Goal: Navigation & Orientation: Find specific page/section

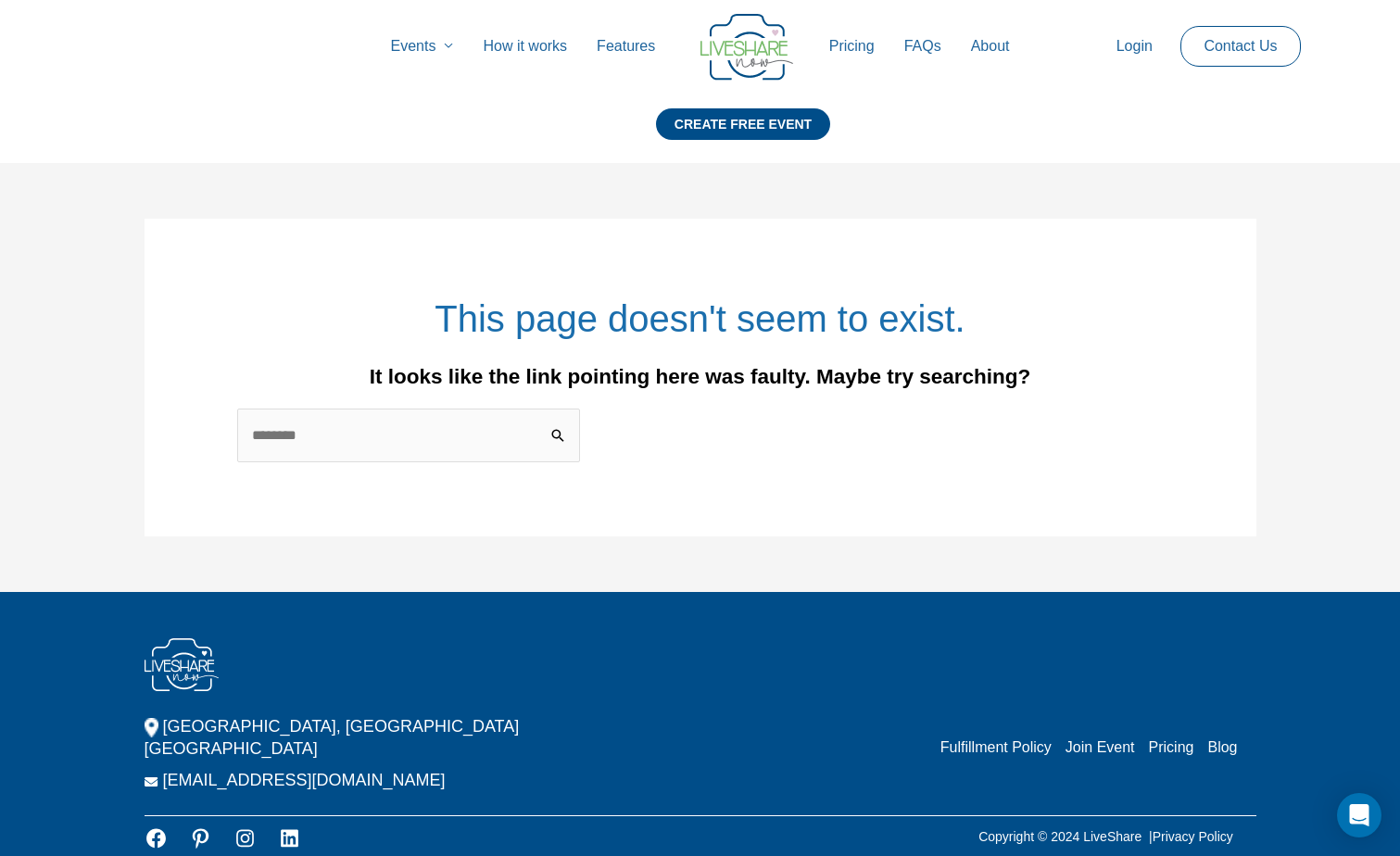
click at [922, 48] on link "FAQs" at bounding box center [922, 46] width 66 height 59
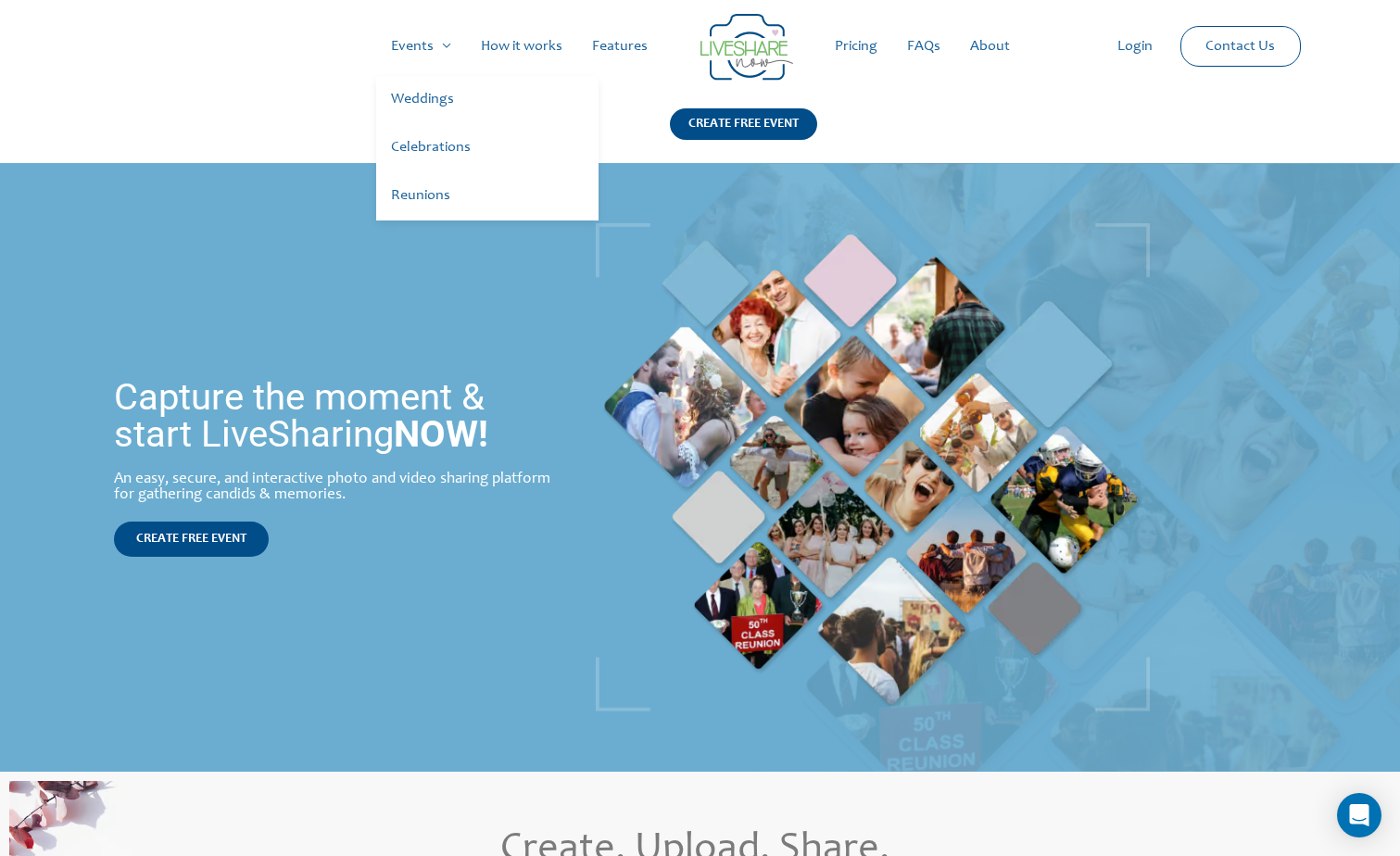
click at [428, 93] on link "Weddings" at bounding box center [488, 99] width 223 height 48
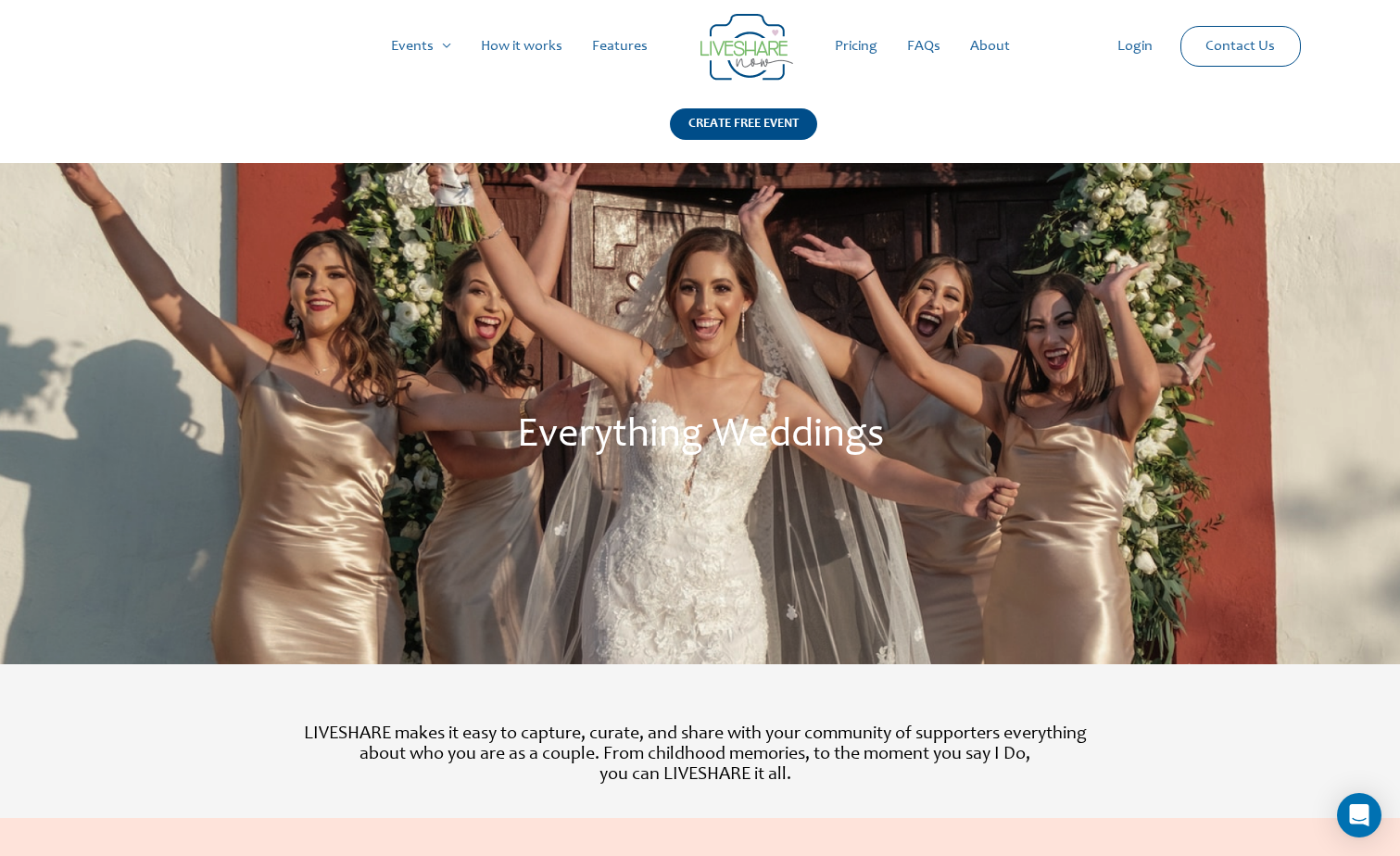
click at [755, 47] on img at bounding box center [746, 47] width 93 height 66
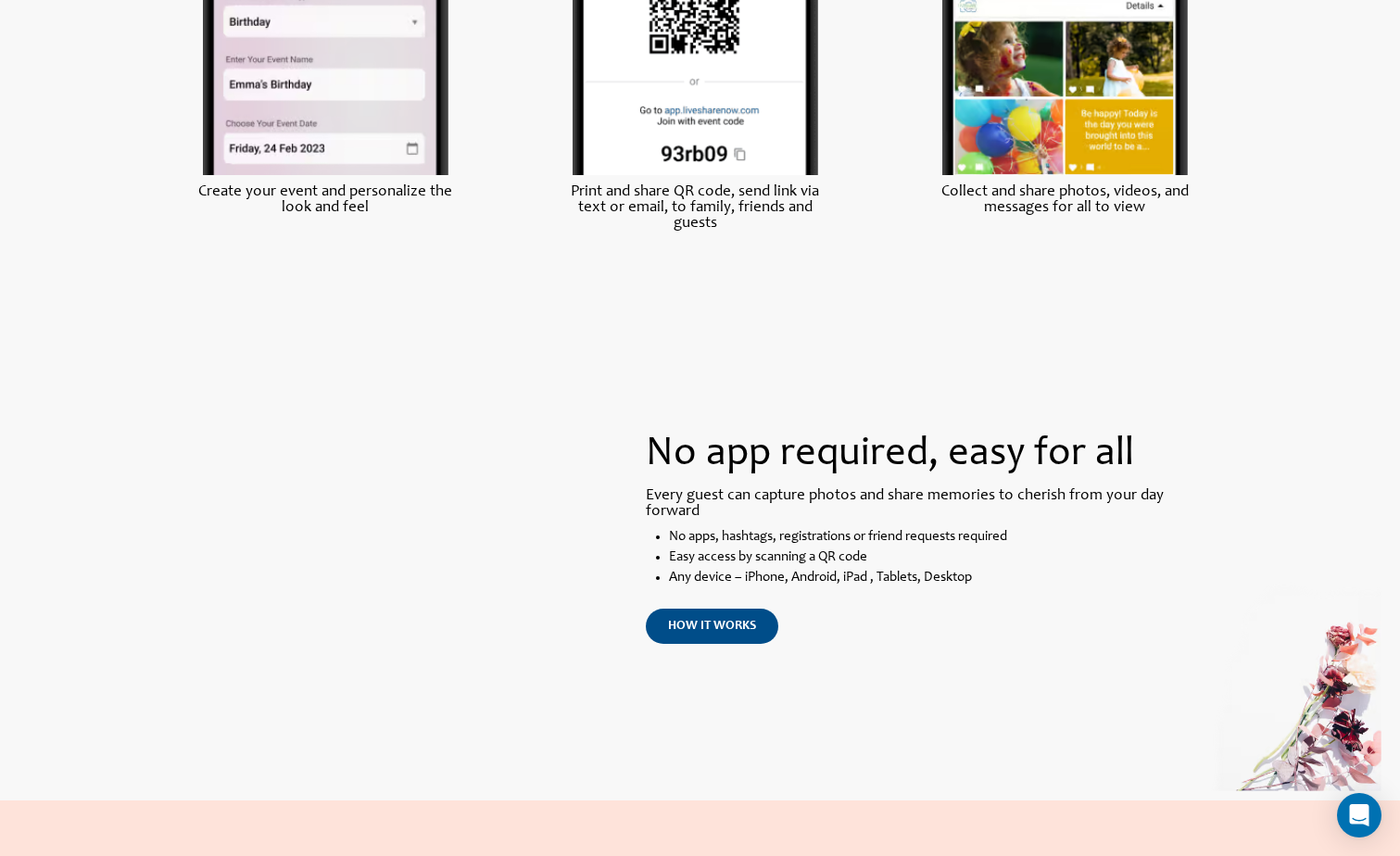
scroll to position [927, 0]
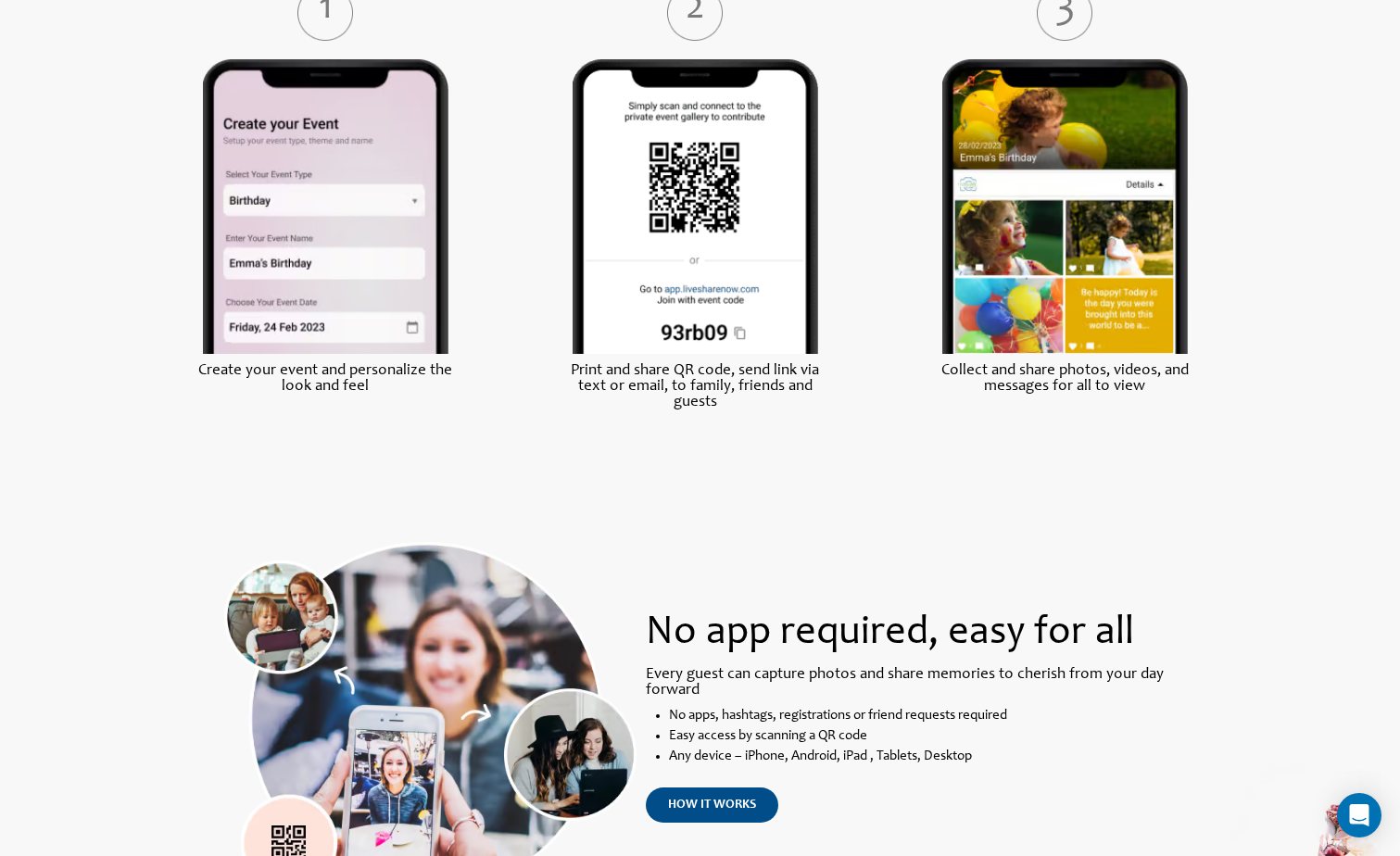
drag, startPoint x: 716, startPoint y: 192, endPoint x: 717, endPoint y: 131, distance: 61.0
click at [716, 191] on img at bounding box center [696, 206] width 246 height 294
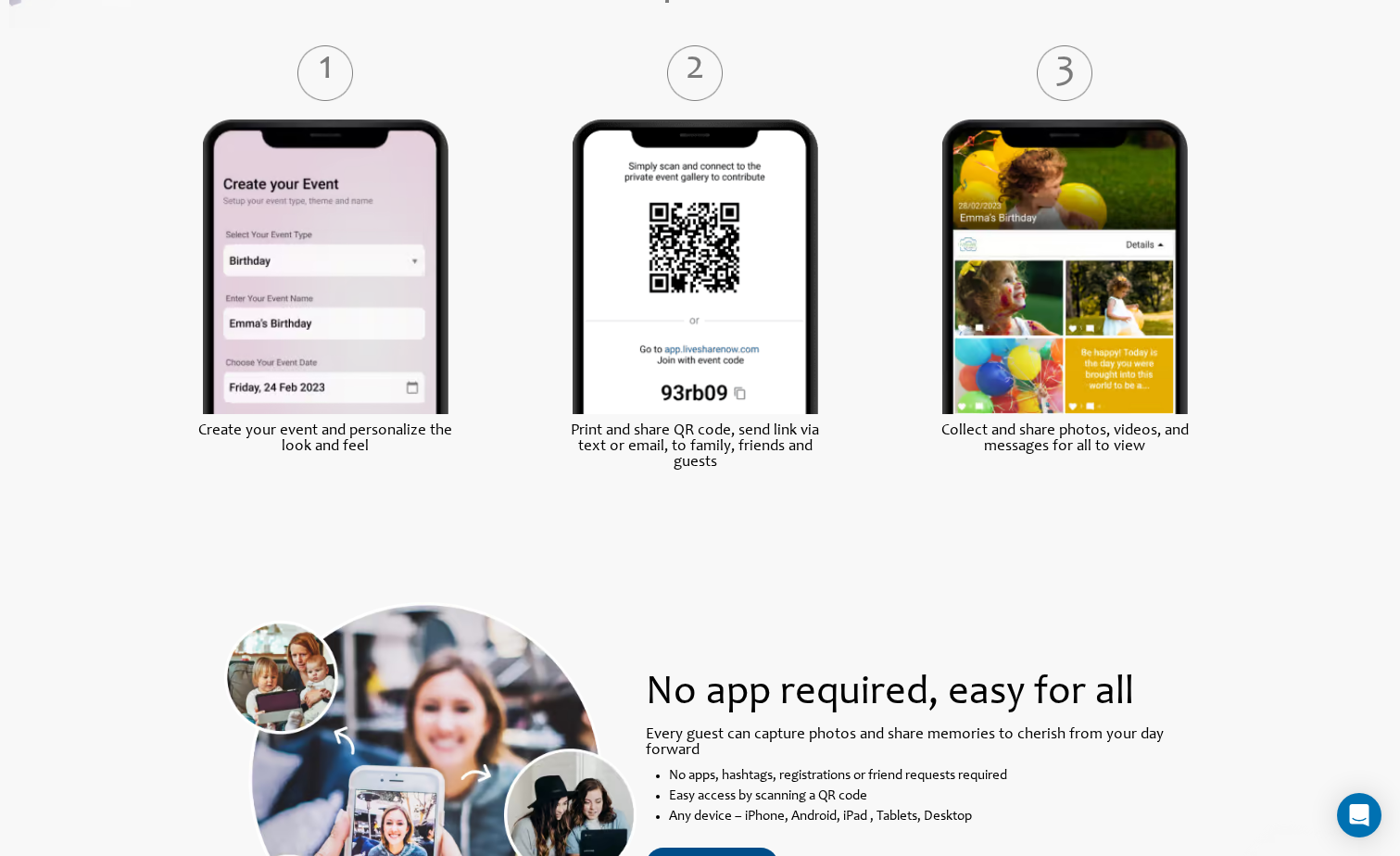
scroll to position [834, 0]
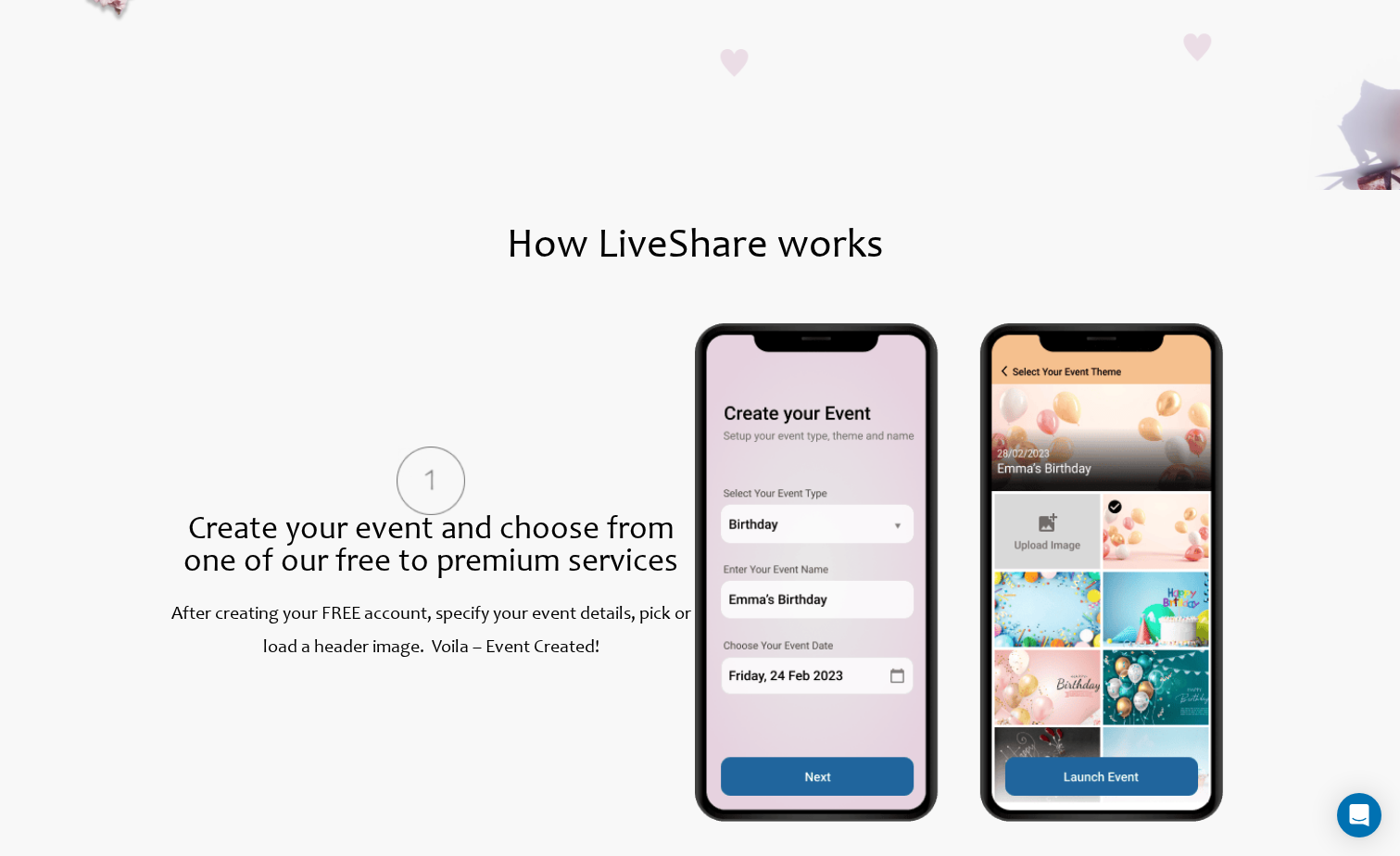
scroll to position [464, 0]
